Goal: Information Seeking & Learning: Learn about a topic

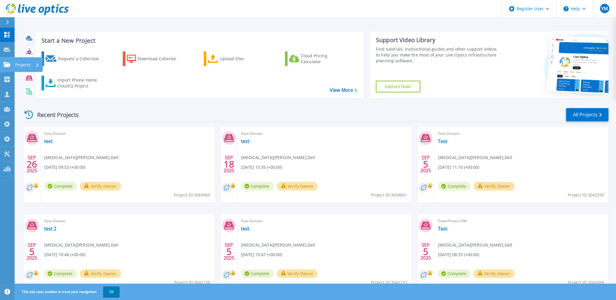
click at [7, 65] on icon at bounding box center [7, 64] width 7 height 5
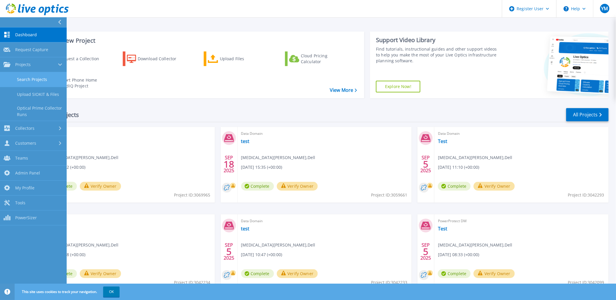
click at [34, 83] on link "Search Projects" at bounding box center [33, 79] width 67 height 15
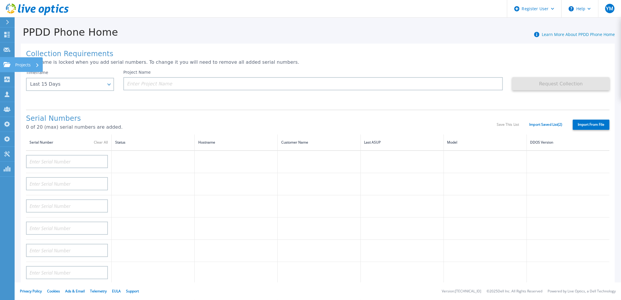
click at [9, 63] on icon at bounding box center [7, 64] width 7 height 5
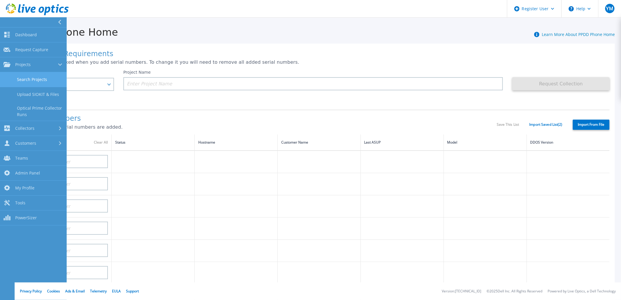
click at [31, 80] on link "Search Projects" at bounding box center [33, 79] width 67 height 15
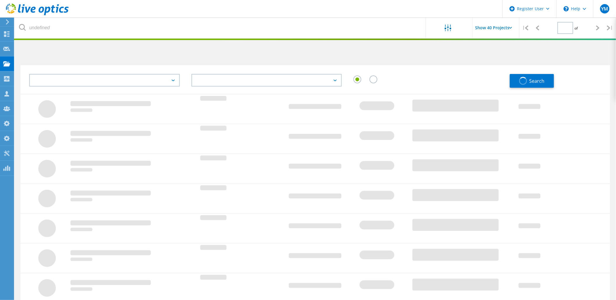
type input "1"
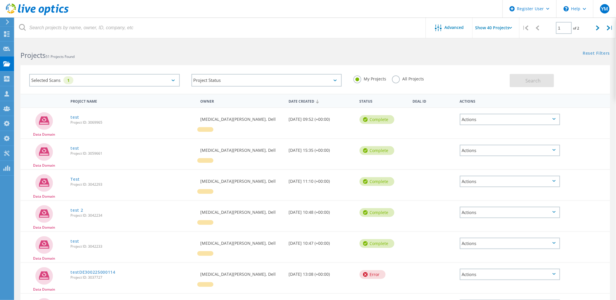
click at [412, 78] on label "All Projects" at bounding box center [408, 78] width 32 height 6
click at [0, 0] on input "All Projects" at bounding box center [0, 0] width 0 height 0
click at [369, 79] on label "My Projects" at bounding box center [370, 78] width 33 height 6
click at [0, 0] on input "My Projects" at bounding box center [0, 0] width 0 height 0
click at [75, 116] on link "test" at bounding box center [74, 117] width 9 height 4
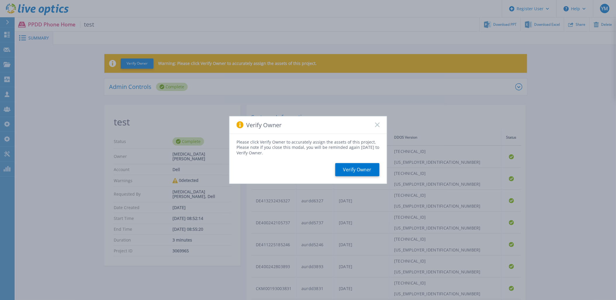
click at [377, 125] on rect at bounding box center [377, 125] width 5 height 5
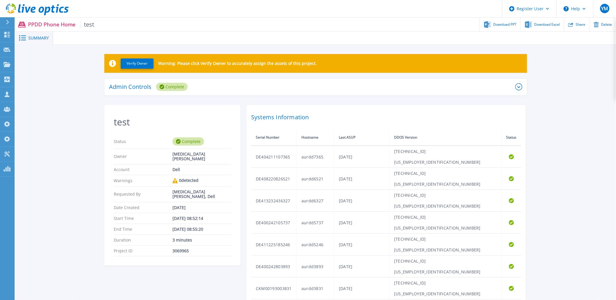
scroll to position [32, 0]
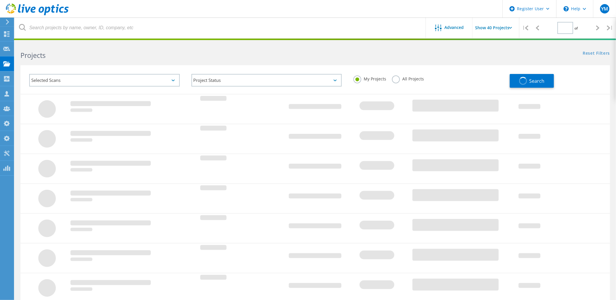
type input "1"
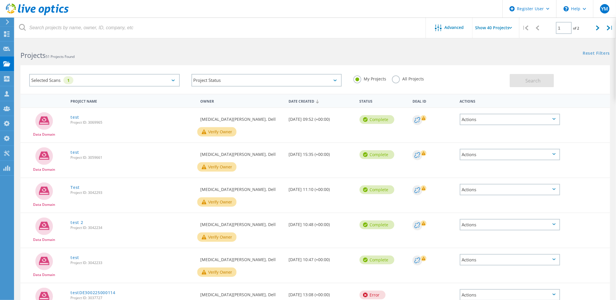
click at [94, 80] on div "Selected Scans 1" at bounding box center [104, 80] width 151 height 13
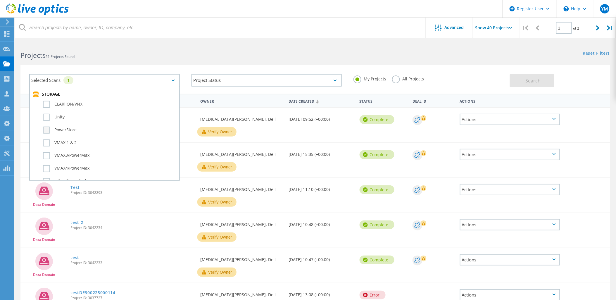
click at [67, 127] on label "PowerStore" at bounding box center [109, 130] width 133 height 7
click at [0, 0] on input "PowerStore" at bounding box center [0, 0] width 0 height 0
click at [398, 80] on label "All Projects" at bounding box center [408, 78] width 32 height 6
click at [0, 0] on input "All Projects" at bounding box center [0, 0] width 0 height 0
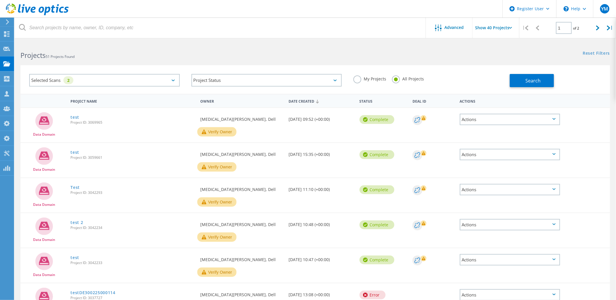
click at [560, 75] on div "Search" at bounding box center [558, 77] width 97 height 19
click at [535, 79] on span "Search" at bounding box center [533, 81] width 15 height 6
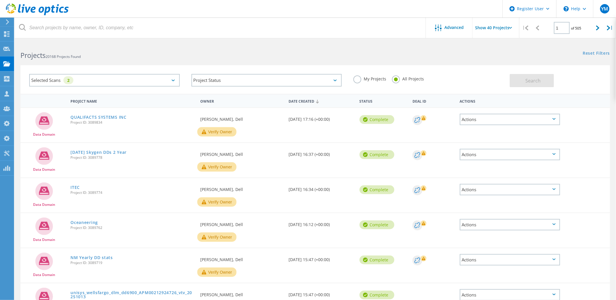
click at [101, 80] on div "Selected Scans 2" at bounding box center [104, 80] width 151 height 13
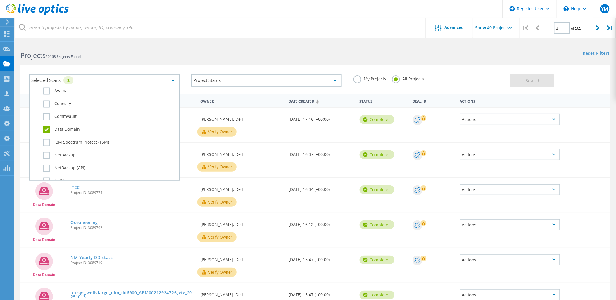
scroll to position [325, 0]
click at [79, 137] on label "Data Domain" at bounding box center [109, 140] width 133 height 7
click at [0, 0] on input "Data Domain" at bounding box center [0, 0] width 0 height 0
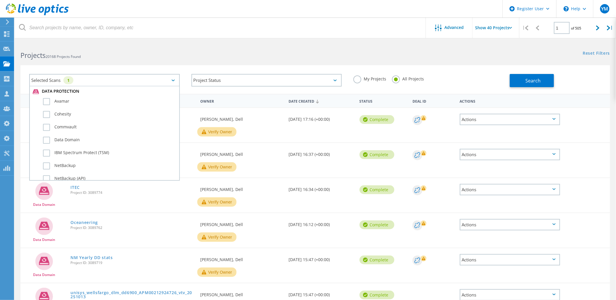
click at [118, 56] on h2 "Projects 20168 Projects Found" at bounding box center [164, 56] width 289 height 10
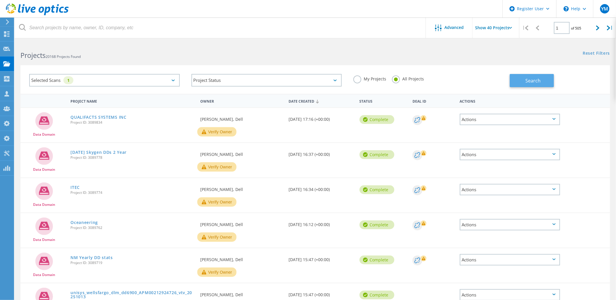
click at [544, 82] on button "Search" at bounding box center [532, 80] width 44 height 13
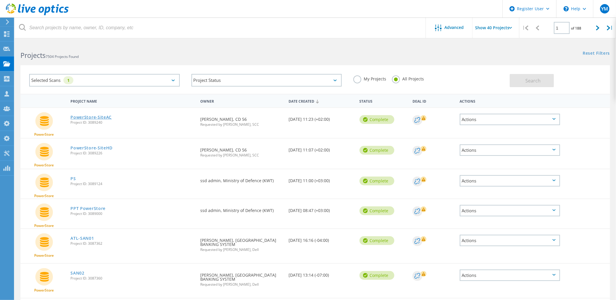
click at [100, 115] on link "PowerStore-SiteAC" at bounding box center [90, 117] width 41 height 4
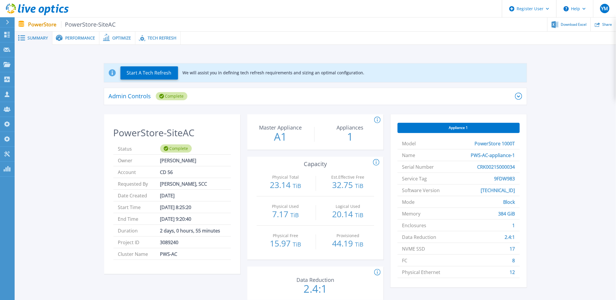
click at [154, 34] on div "Tech Refresh" at bounding box center [157, 38] width 45 height 13
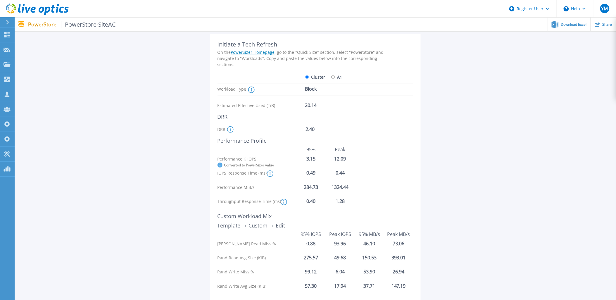
scroll to position [32, 0]
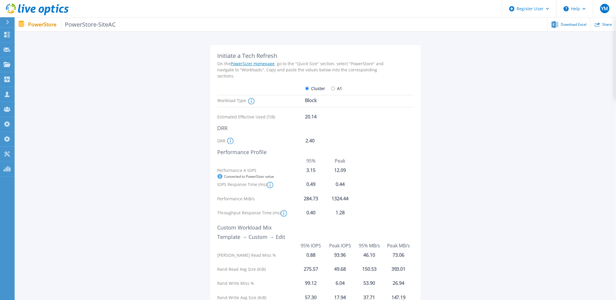
click at [38, 26] on p "PowerStore PowerStore-SiteAC" at bounding box center [72, 24] width 88 height 7
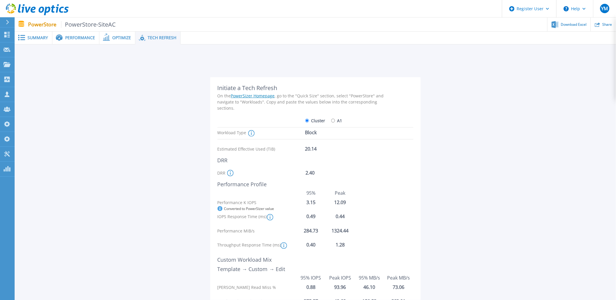
scroll to position [0, 0]
click at [33, 39] on span "Summary" at bounding box center [37, 38] width 20 height 4
